Goal: Task Accomplishment & Management: Use online tool/utility

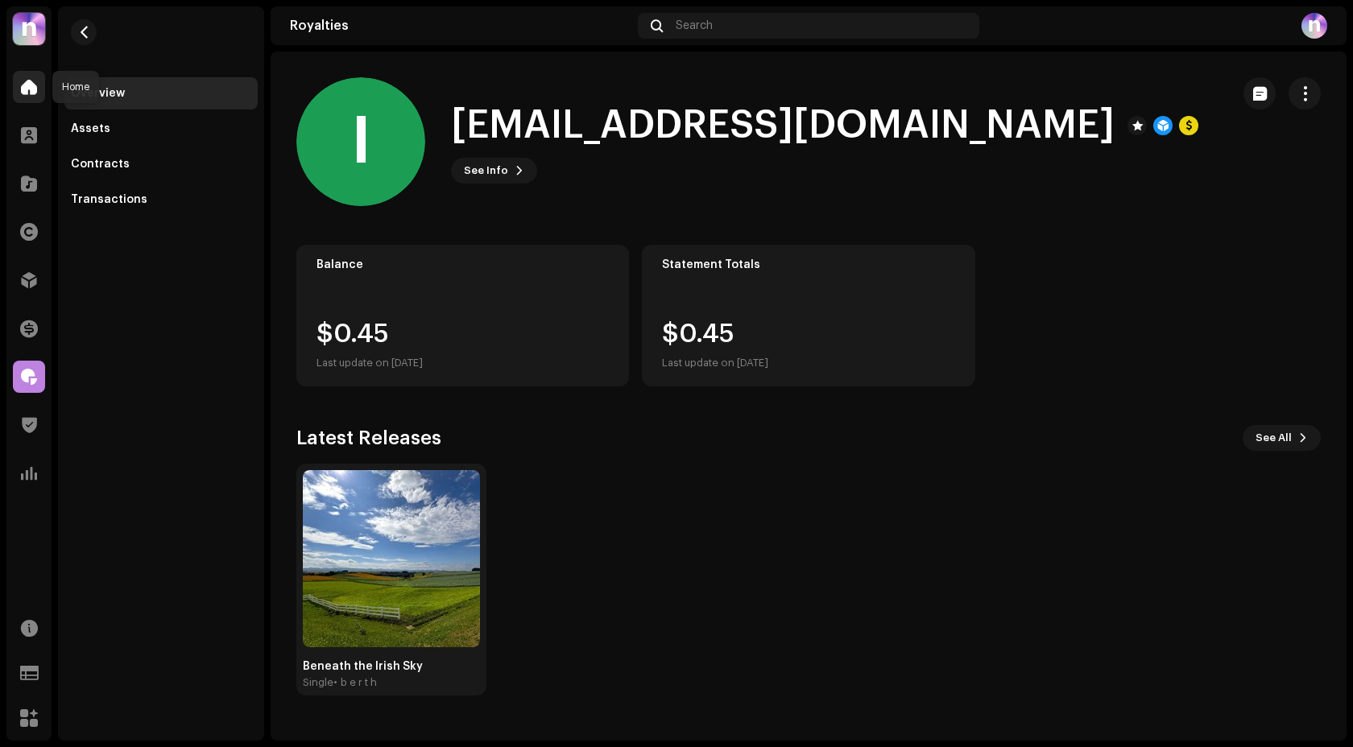
click at [23, 91] on span at bounding box center [29, 87] width 16 height 13
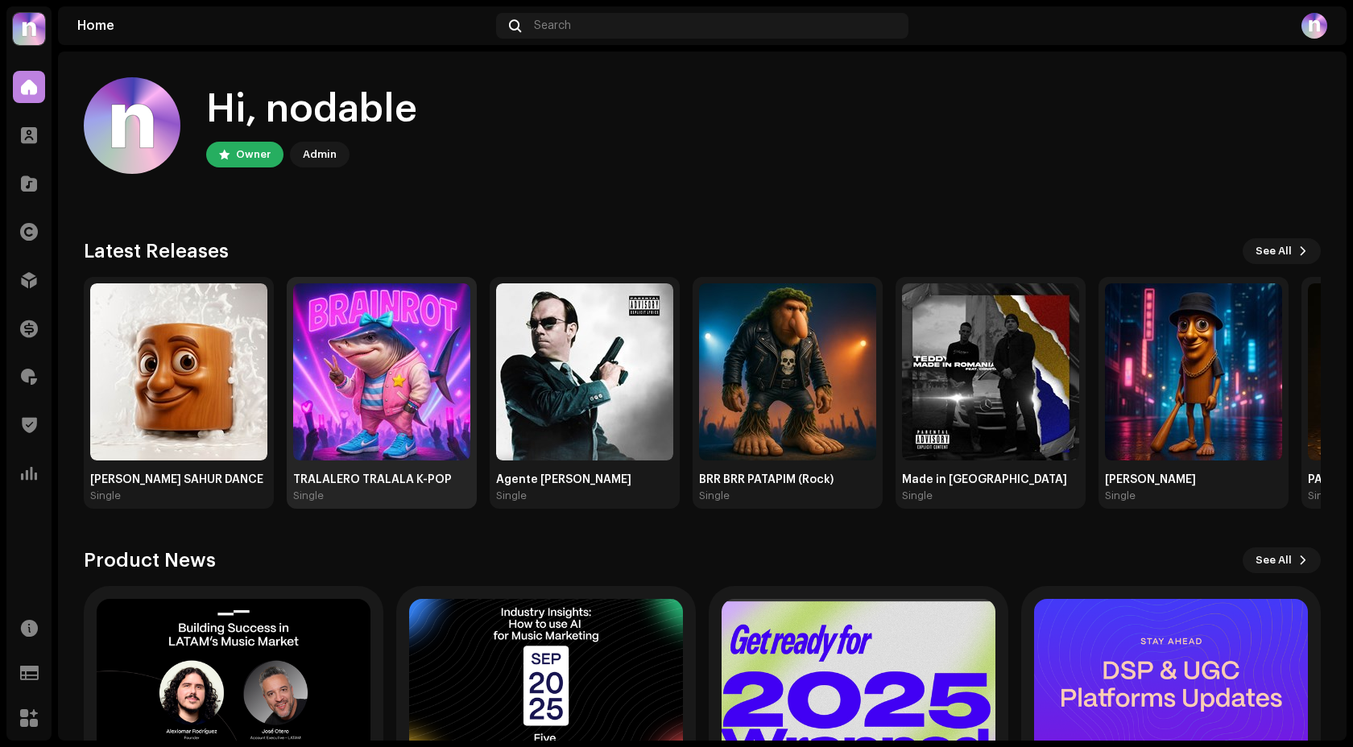
click at [387, 411] on img at bounding box center [381, 371] width 177 height 177
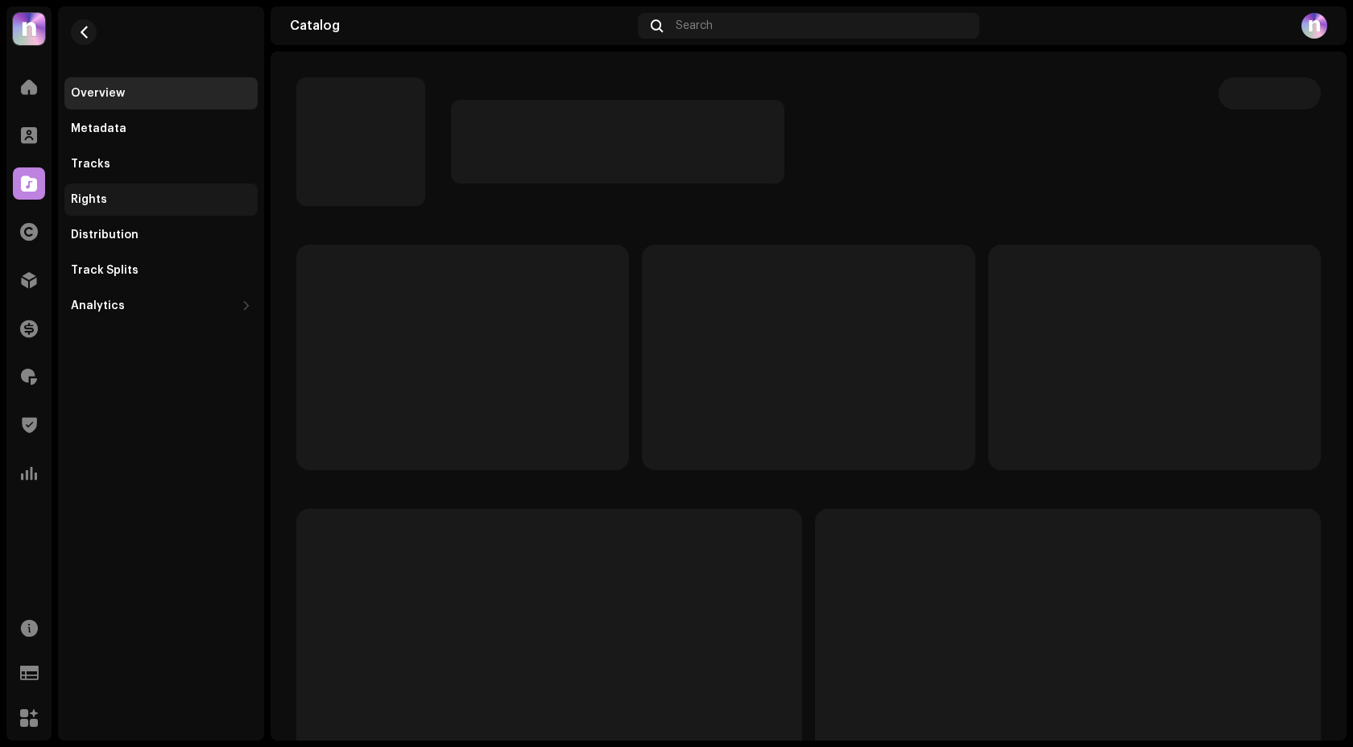
click at [123, 194] on div "Rights" at bounding box center [161, 199] width 180 height 13
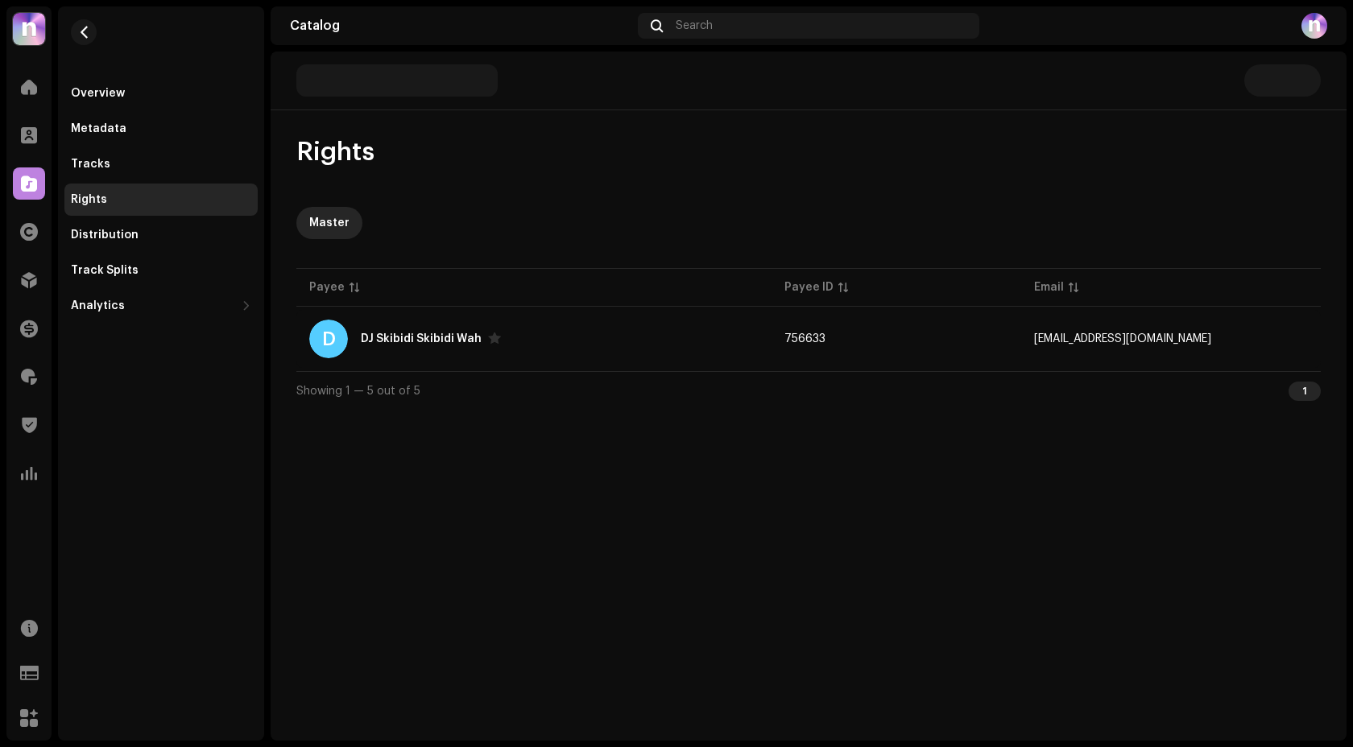
click at [94, 56] on re-m-nav-back at bounding box center [83, 41] width 39 height 71
click at [83, 39] on button "button" at bounding box center [84, 32] width 26 height 26
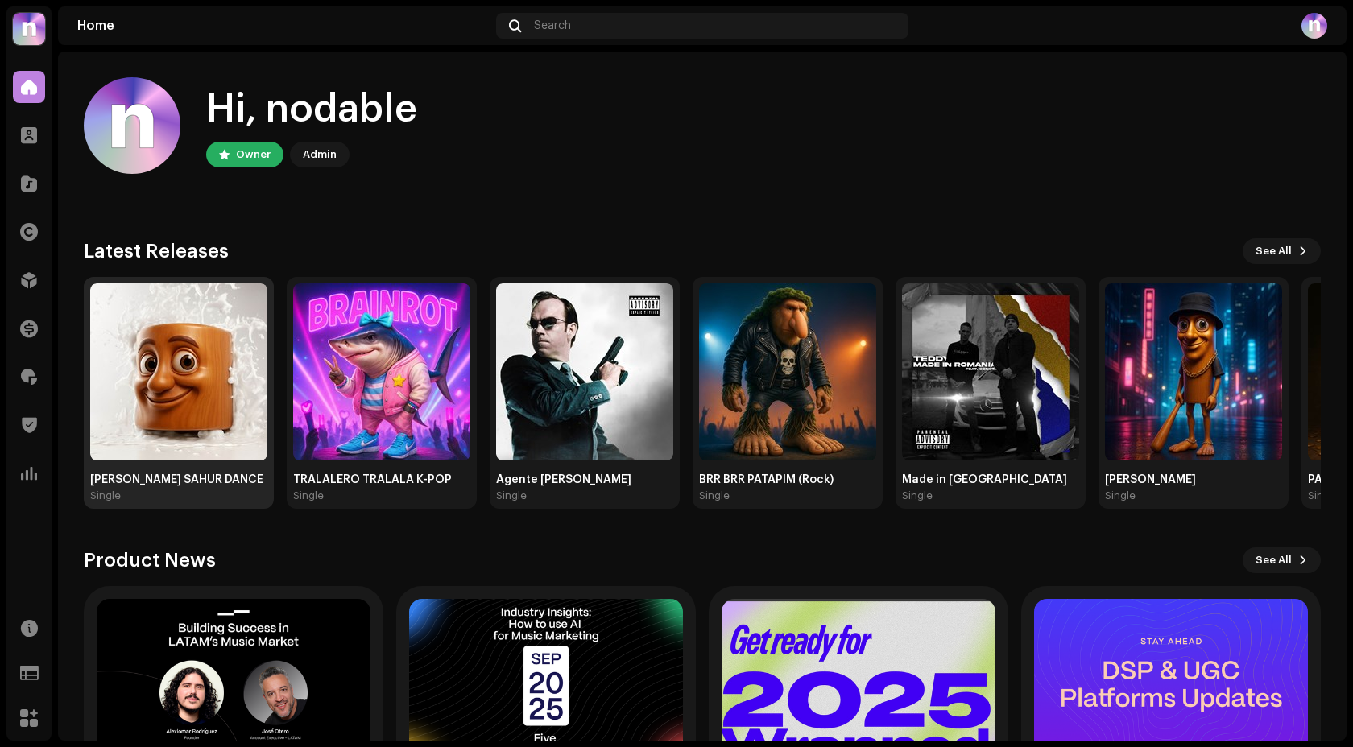
click at [234, 338] on img at bounding box center [178, 371] width 177 height 177
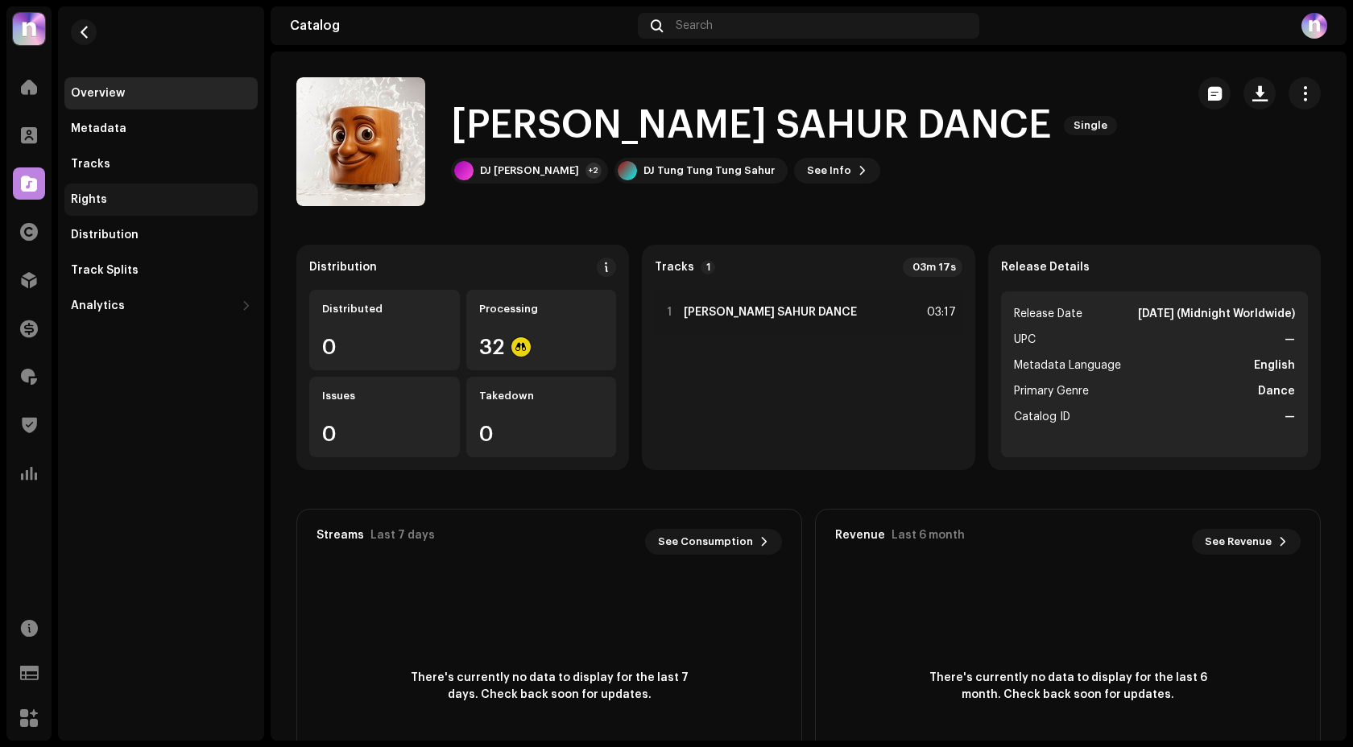
click at [167, 190] on div "Rights" at bounding box center [160, 200] width 193 height 32
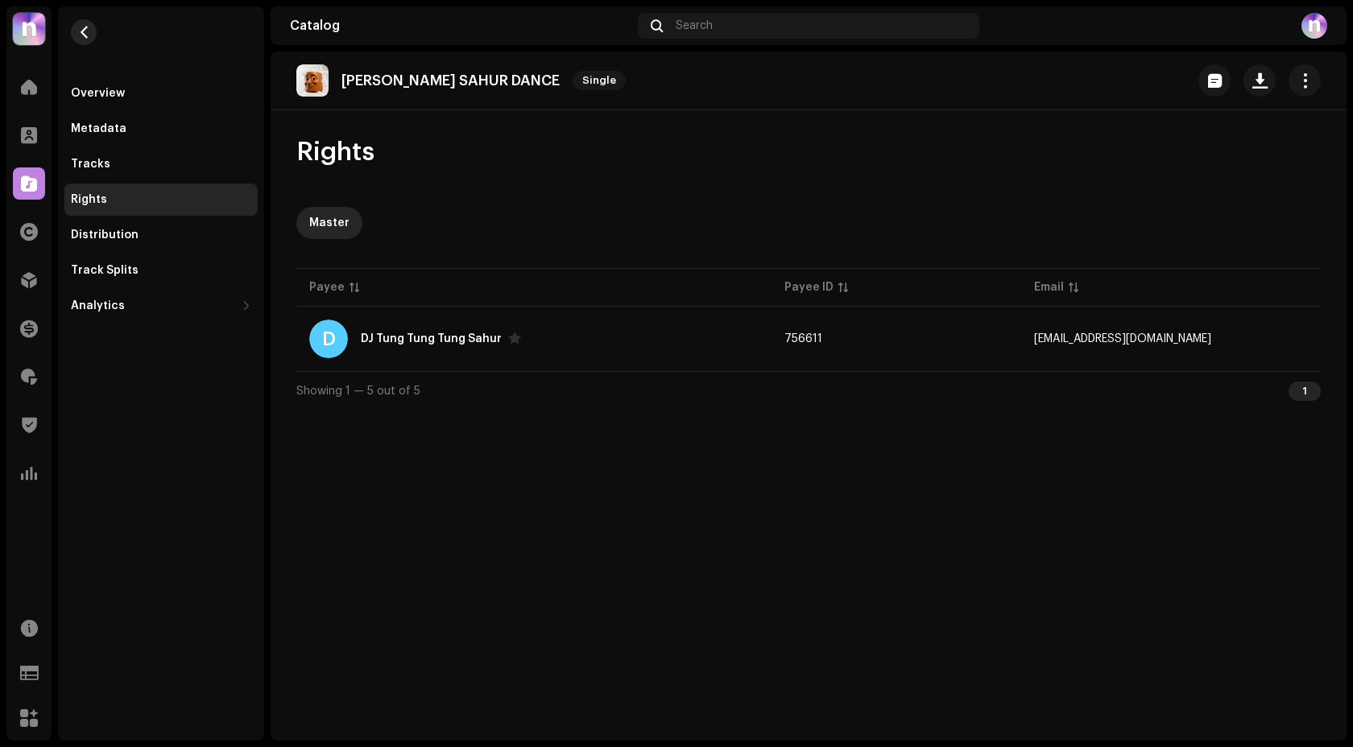
click at [89, 33] on span "button" at bounding box center [84, 32] width 12 height 13
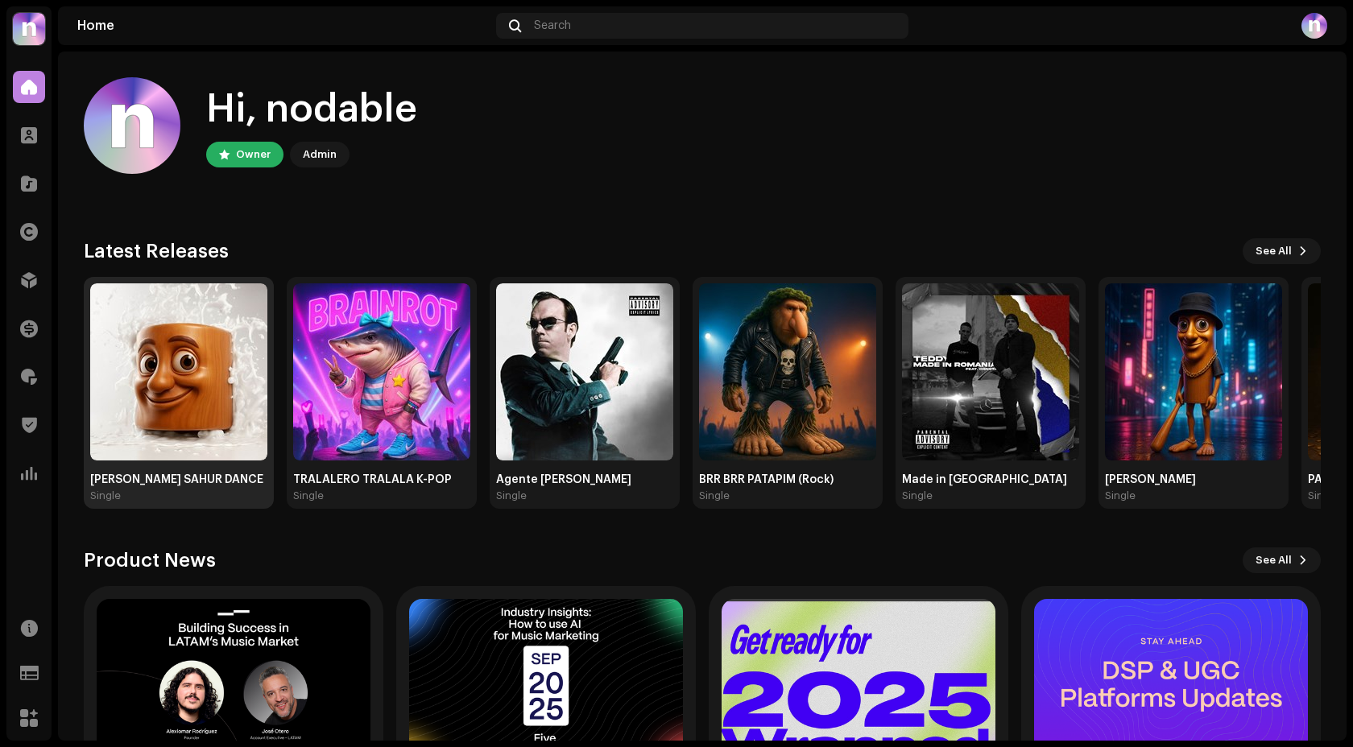
click at [185, 326] on img at bounding box center [178, 371] width 177 height 177
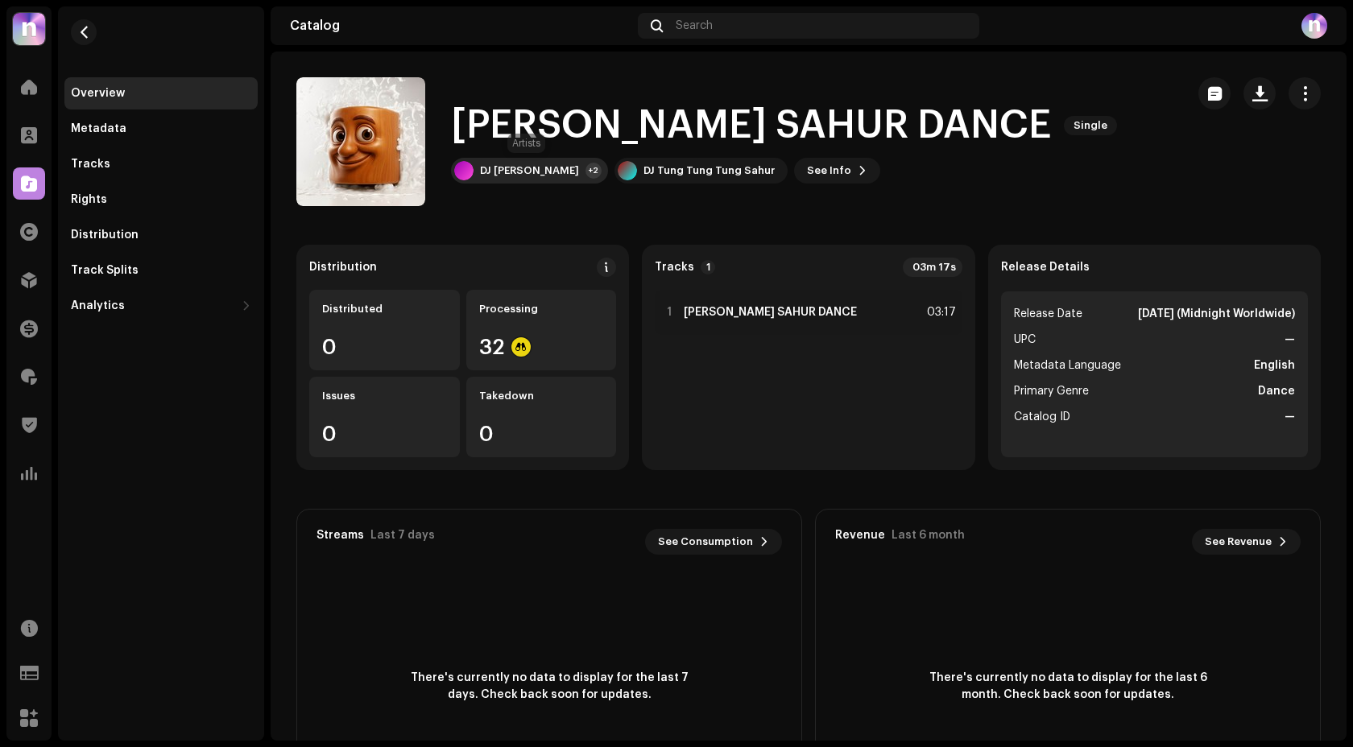
click at [513, 180] on div "DJ [PERSON_NAME] +2" at bounding box center [529, 171] width 157 height 26
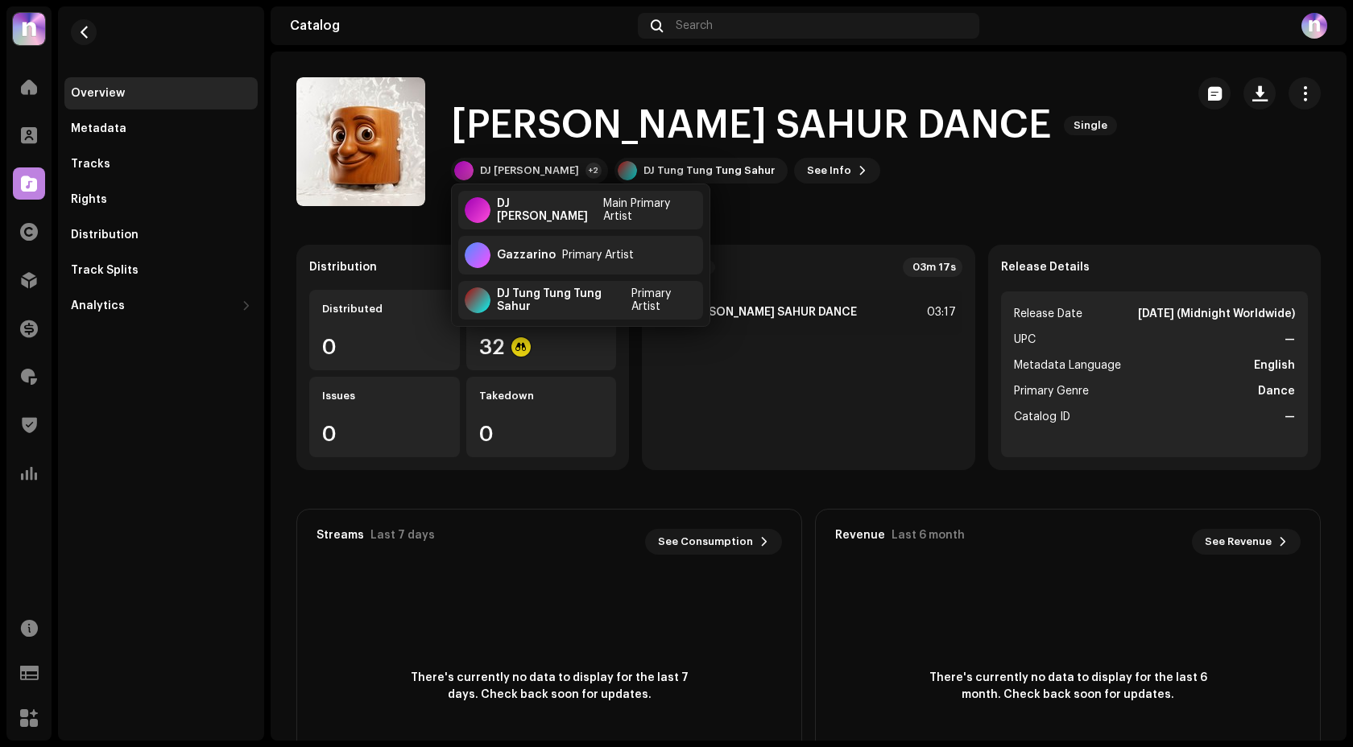
click at [345, 258] on div "Distribution" at bounding box center [462, 267] width 307 height 19
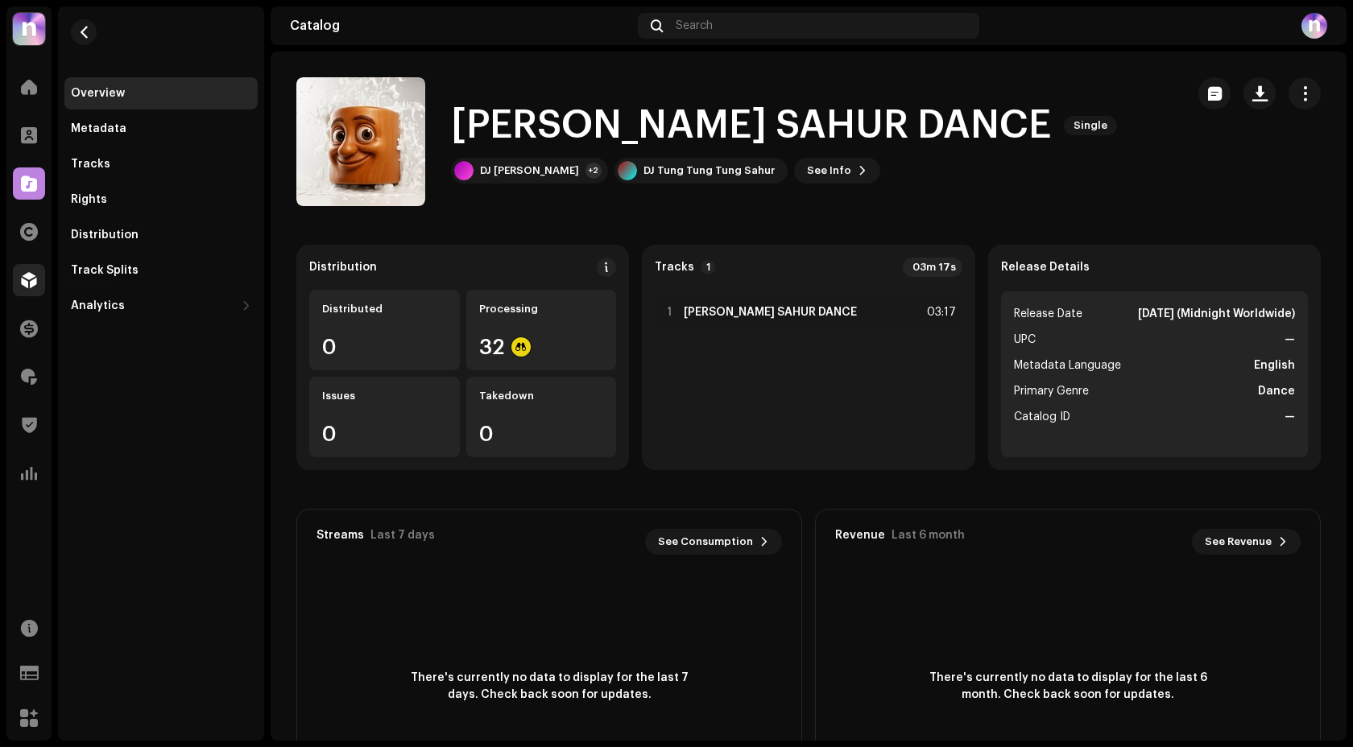
click at [34, 275] on span at bounding box center [29, 280] width 16 height 13
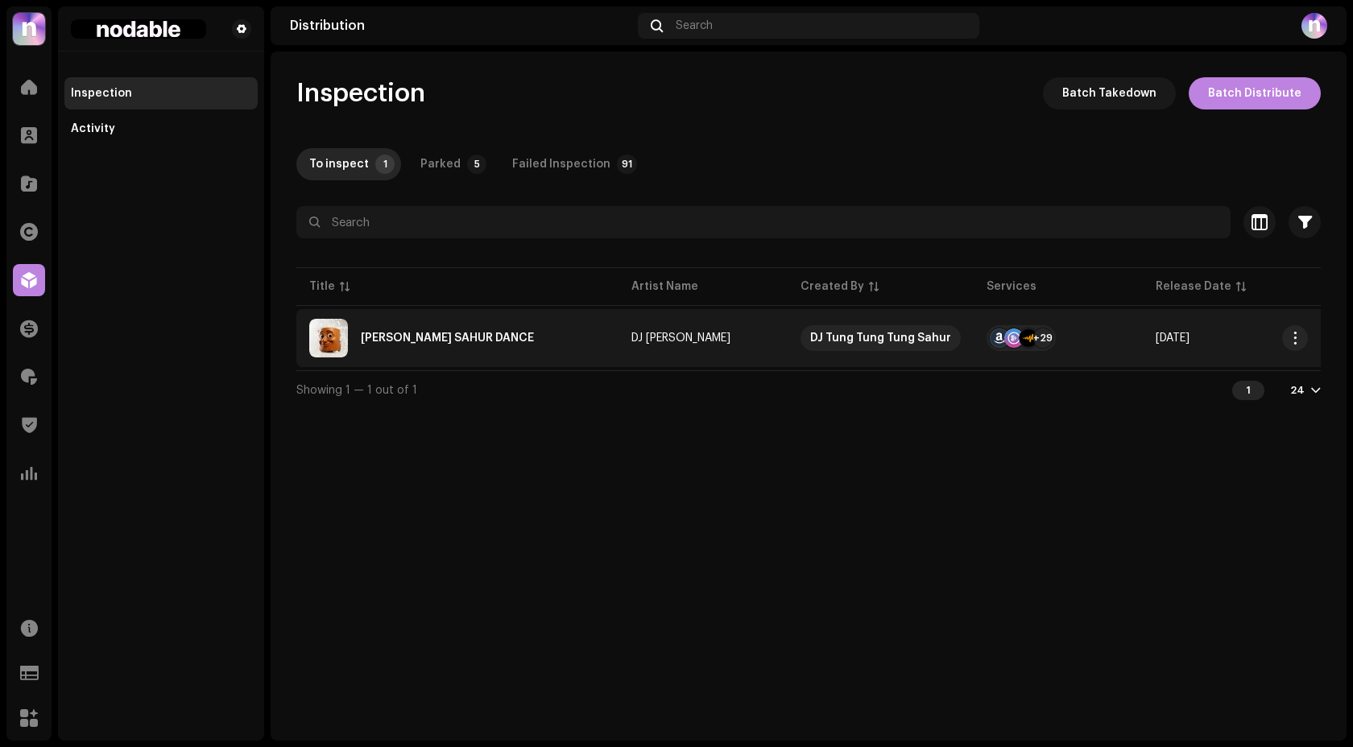
click at [573, 337] on div "[PERSON_NAME] SAHUR DANCE" at bounding box center [457, 338] width 296 height 39
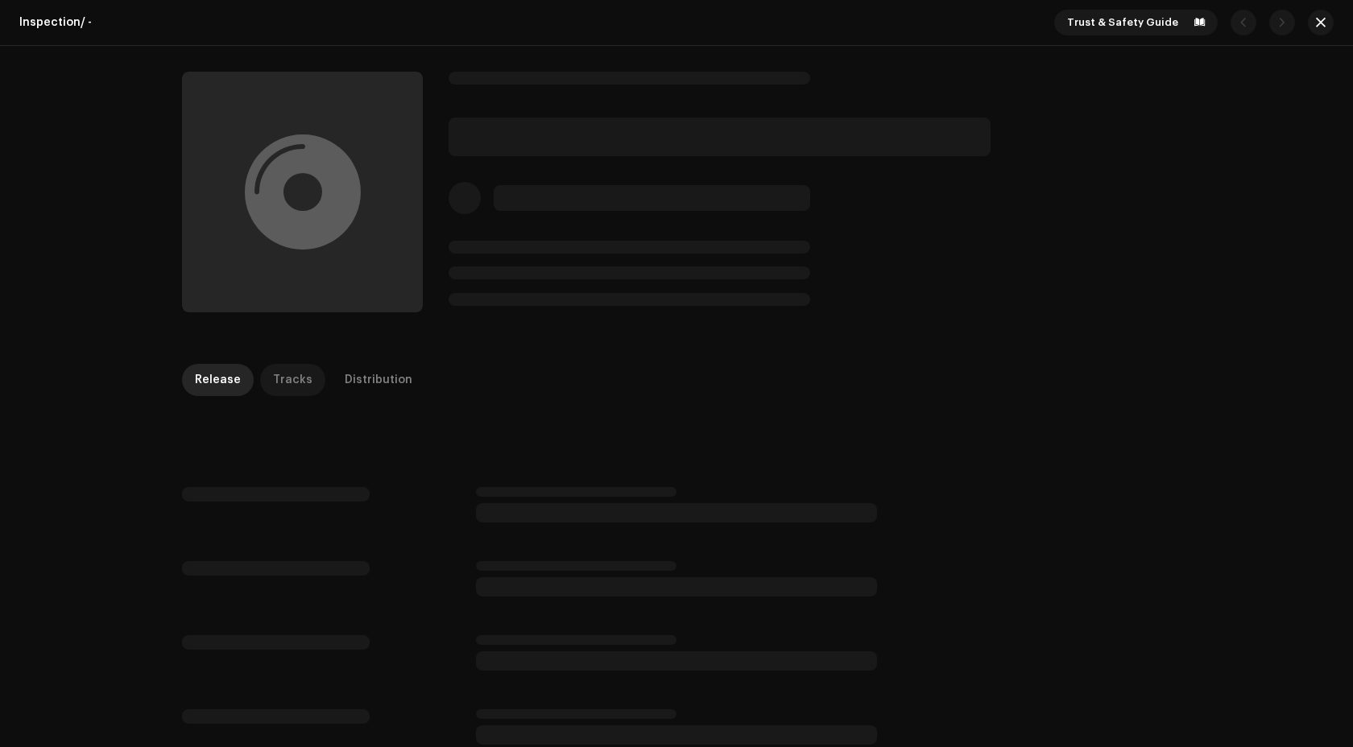
click at [285, 384] on div "Tracks" at bounding box center [292, 380] width 39 height 32
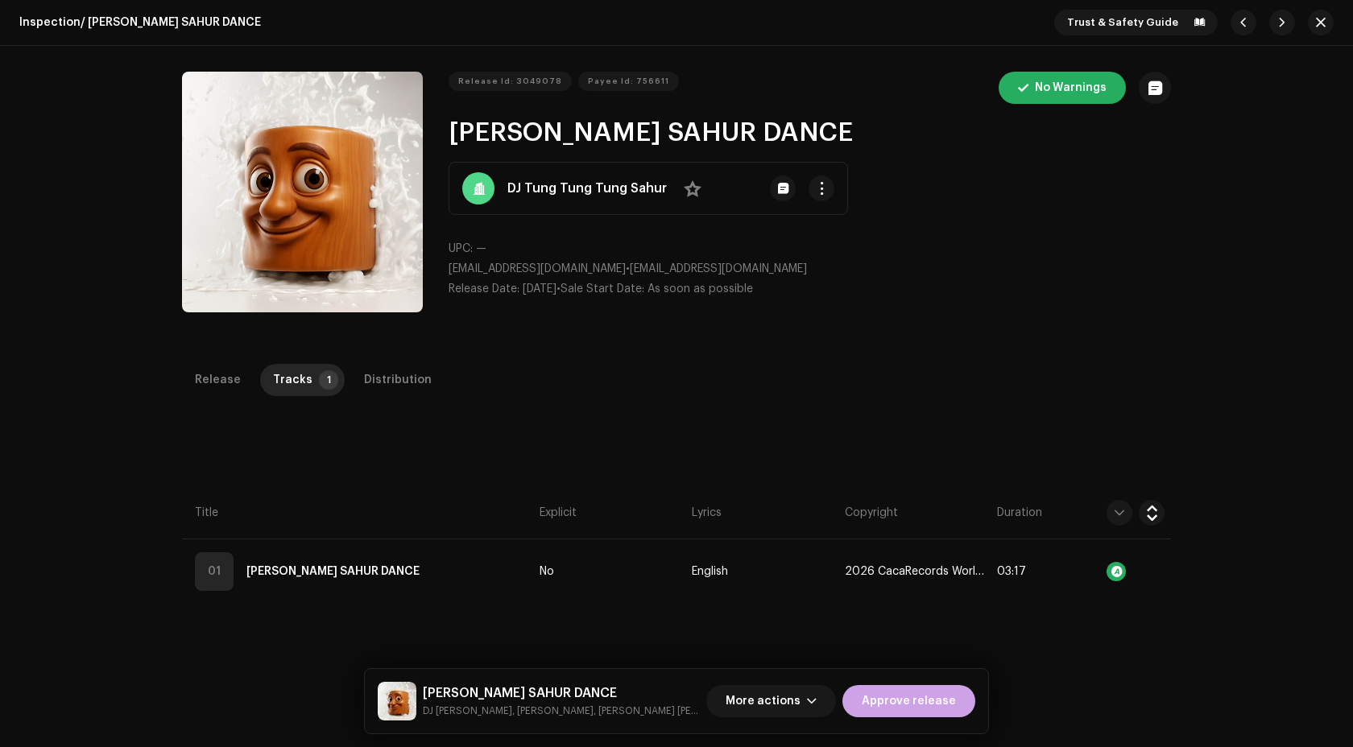
click at [929, 699] on span "Approve release" at bounding box center [908, 701] width 94 height 32
